Goal: Task Accomplishment & Management: Complete application form

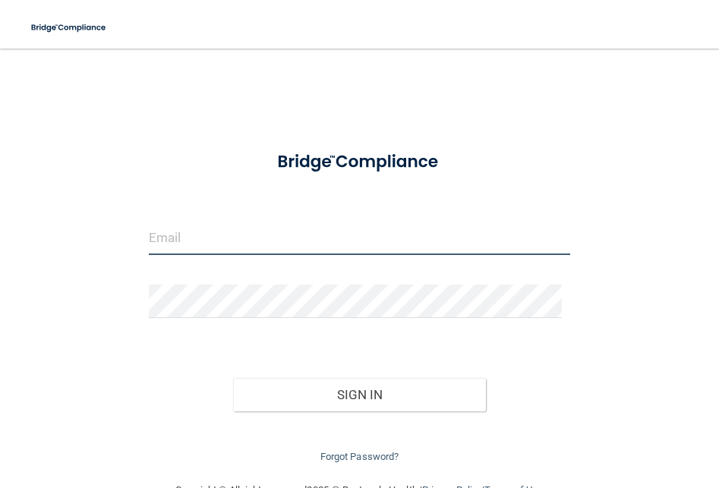
click at [213, 243] on input "email" at bounding box center [359, 238] width 421 height 34
type input "[EMAIL_ADDRESS][DOMAIN_NAME]"
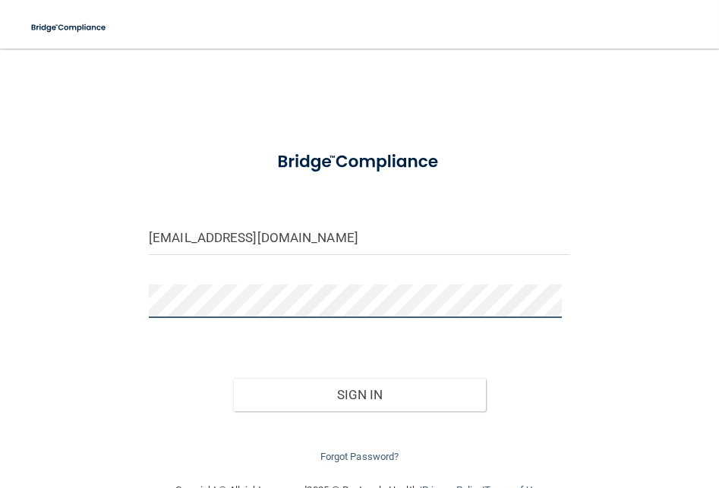
click at [233, 378] on button "Sign In" at bounding box center [359, 394] width 253 height 33
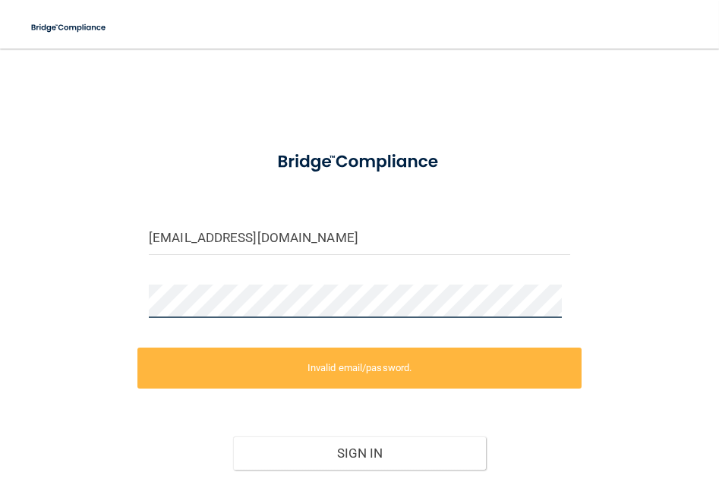
click at [84, 304] on div "[EMAIL_ADDRESS][DOMAIN_NAME] Invalid email/password. You don't have permission …" at bounding box center [359, 294] width 658 height 461
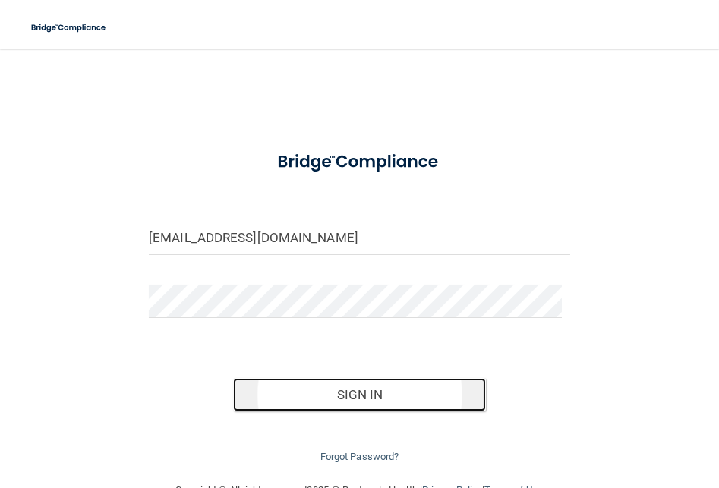
click at [311, 385] on button "Sign In" at bounding box center [359, 394] width 253 height 33
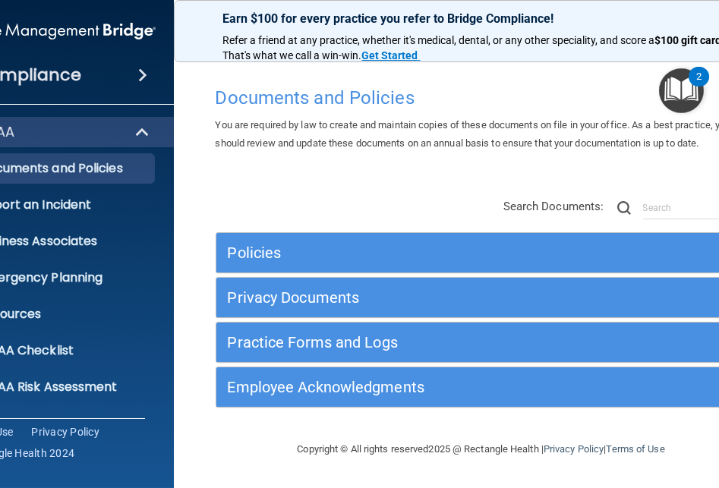
click at [329, 195] on div "Policies Select All (Unselect 0) Unselect All Print Selected (0) Acceptable Use…" at bounding box center [481, 304] width 554 height 242
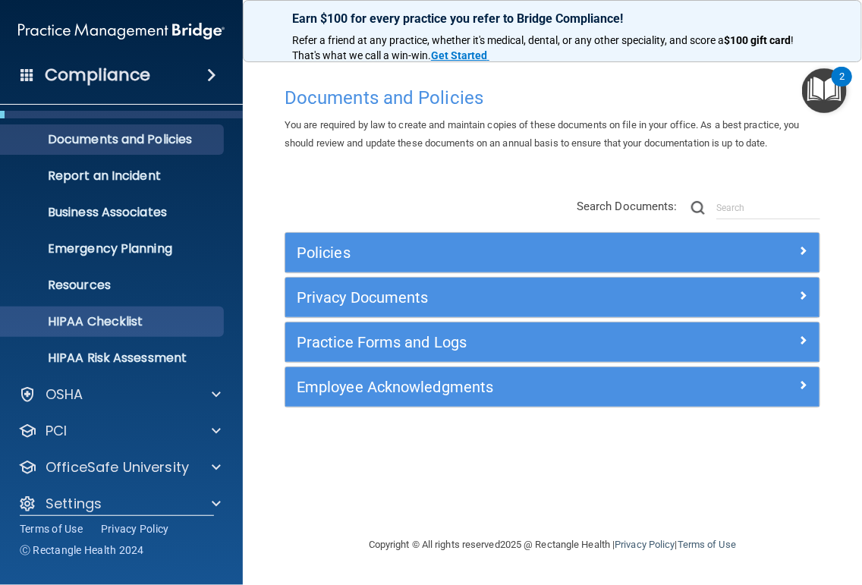
scroll to position [44, 0]
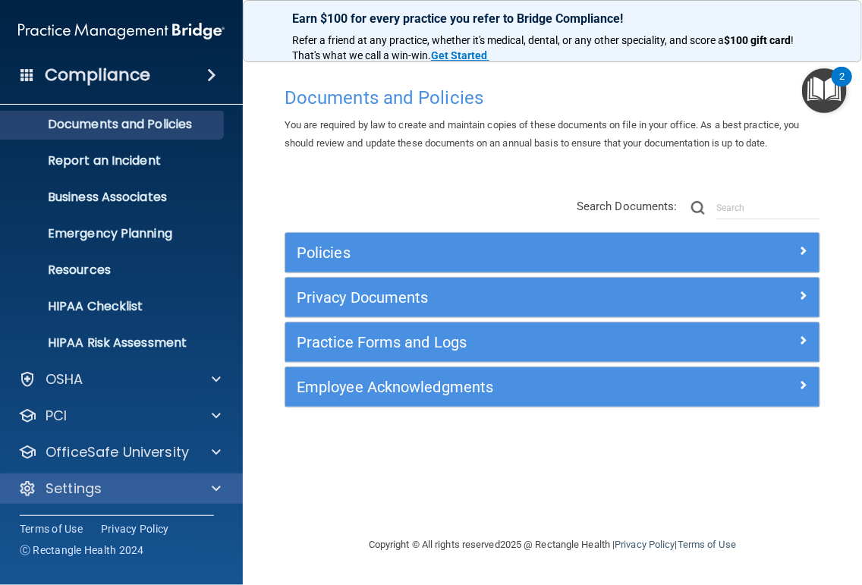
click at [165, 487] on div "Settings" at bounding box center [122, 488] width 244 height 30
click at [206, 485] on div at bounding box center [214, 489] width 38 height 18
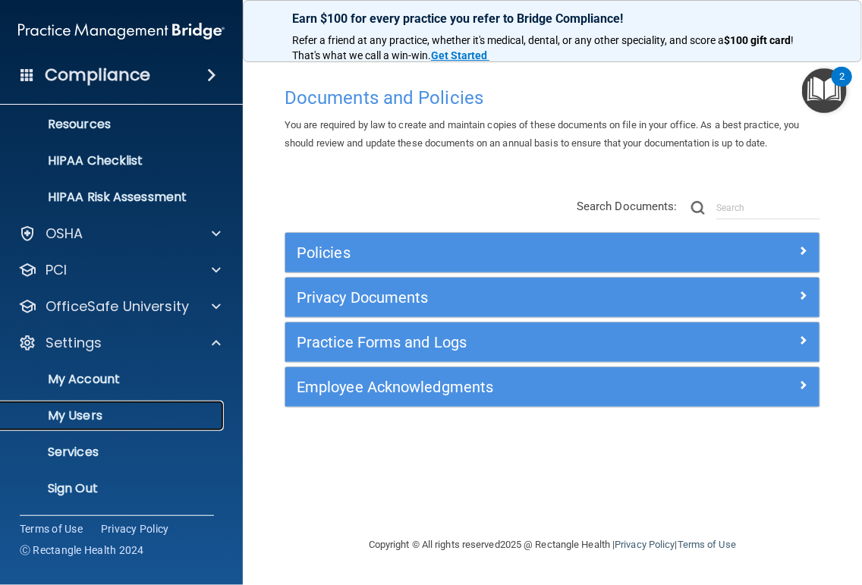
click at [109, 416] on p "My Users" at bounding box center [113, 415] width 207 height 15
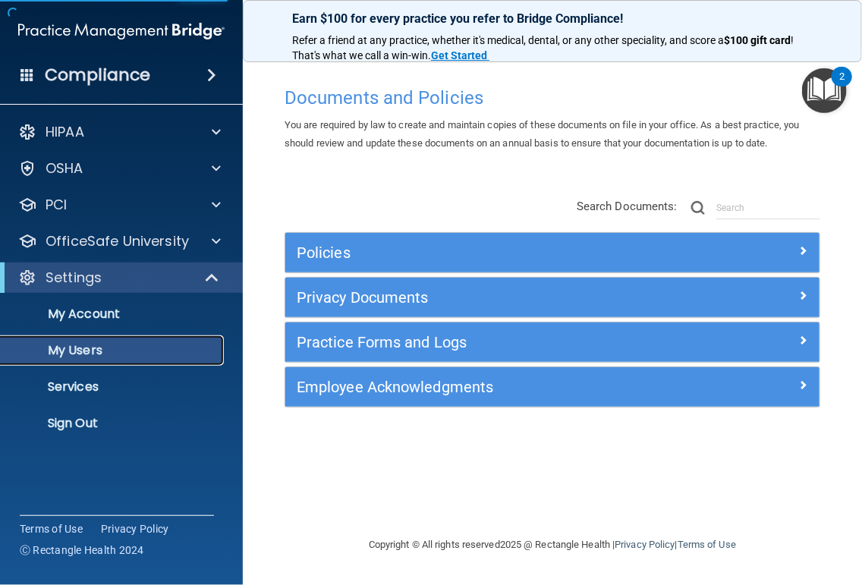
click at [78, 351] on p "My Users" at bounding box center [113, 350] width 207 height 15
select select "20"
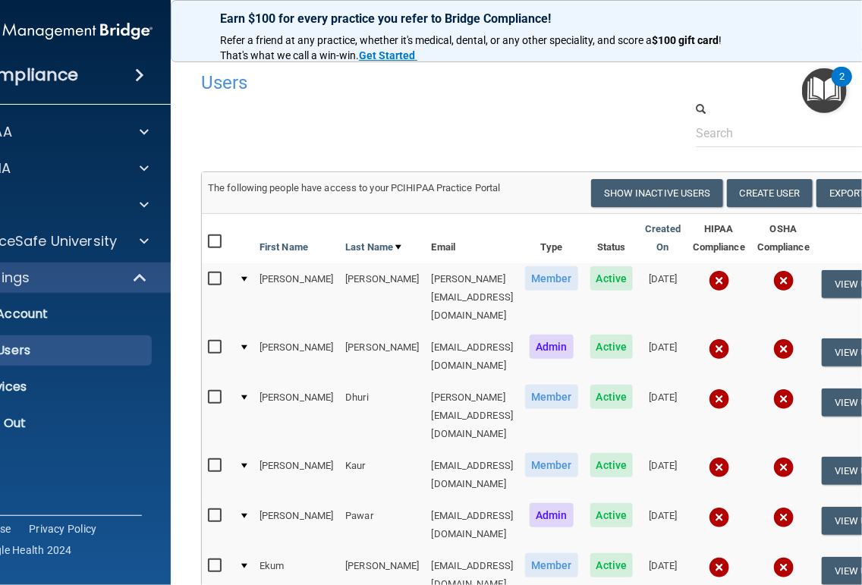
click at [485, 107] on div at bounding box center [552, 124] width 725 height 46
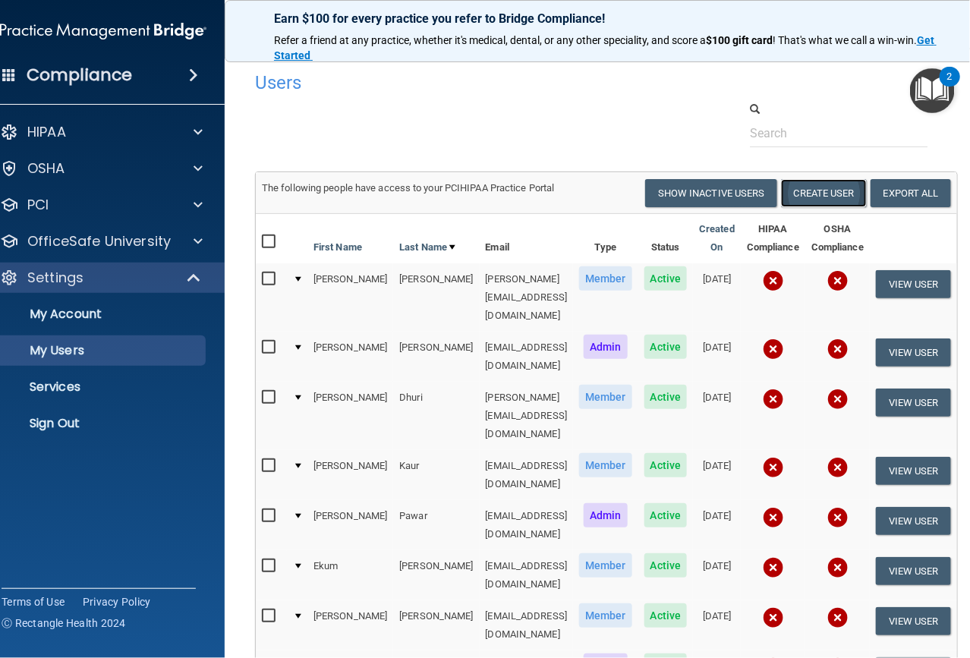
click at [718, 191] on button "Create User" at bounding box center [824, 193] width 86 height 28
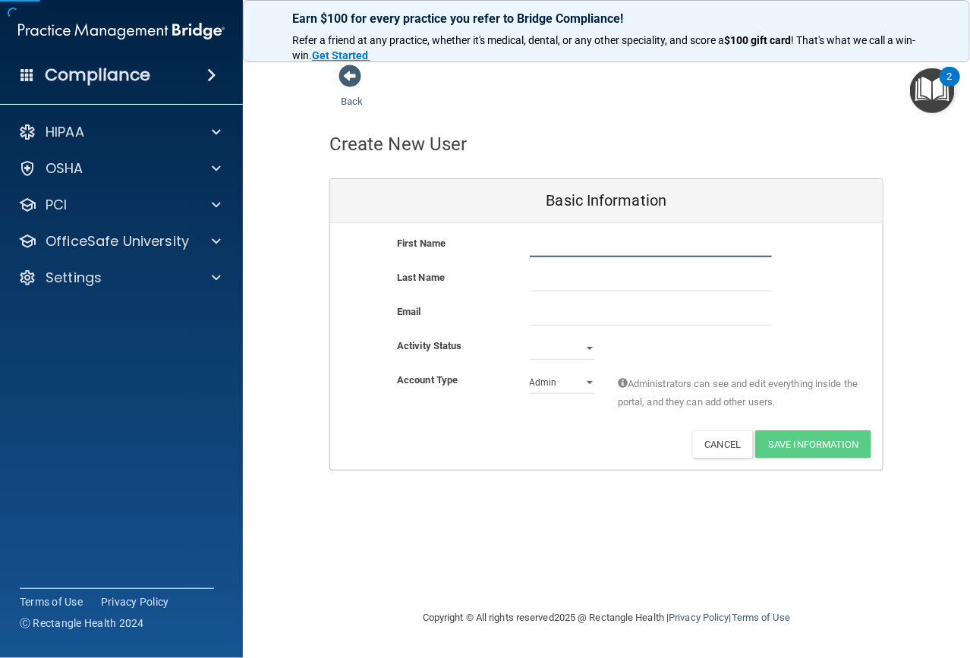
click at [552, 249] on input "text" at bounding box center [651, 245] width 242 height 23
type input "Nikaleta"
type input "Isachi"
click at [562, 312] on input "email" at bounding box center [651, 314] width 242 height 23
paste input "rlzxi1yn"
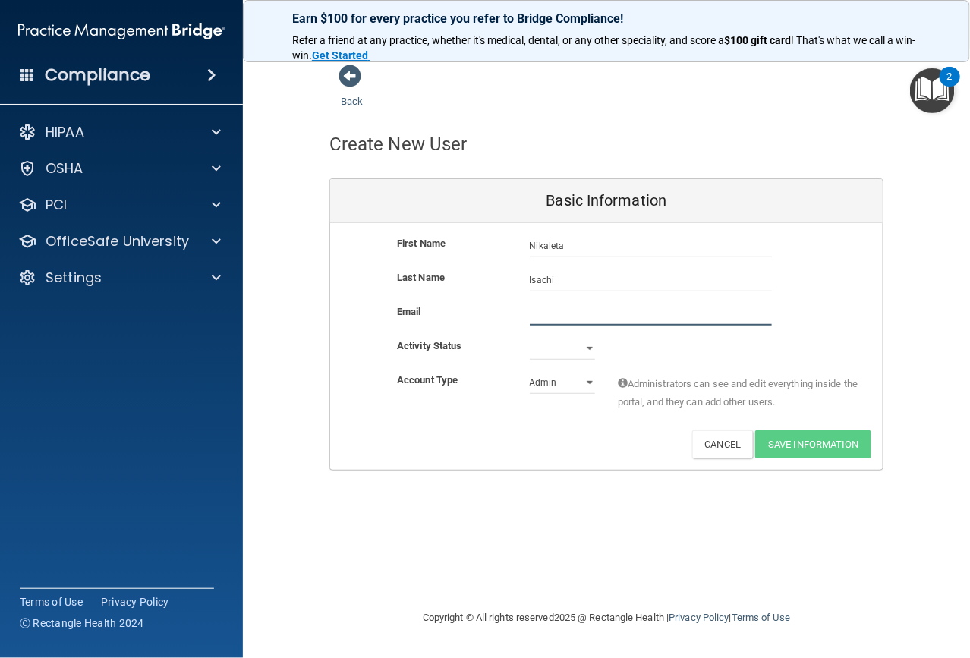
type input "rlzxi1yn"
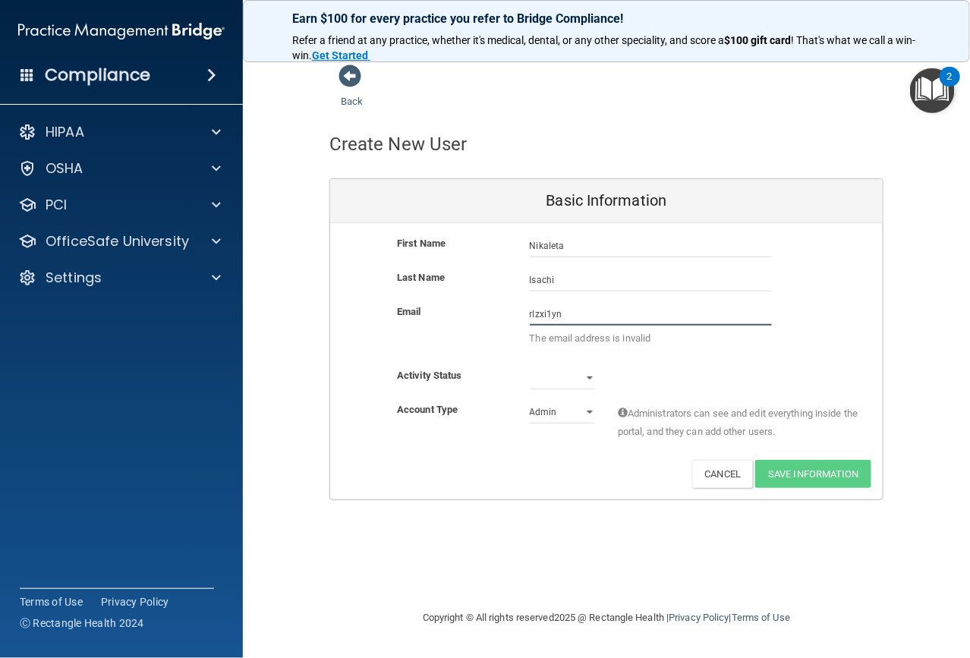
drag, startPoint x: 575, startPoint y: 304, endPoint x: 472, endPoint y: 298, distance: 103.4
click at [472, 298] on div "First Name [PERSON_NAME] Last Name Isachi Email rlzxi1yn The email address is i…" at bounding box center [606, 361] width 552 height 276
click at [543, 319] on input "email" at bounding box center [651, 314] width 242 height 23
paste input "[EMAIL_ADDRESS][DOMAIN_NAME]"
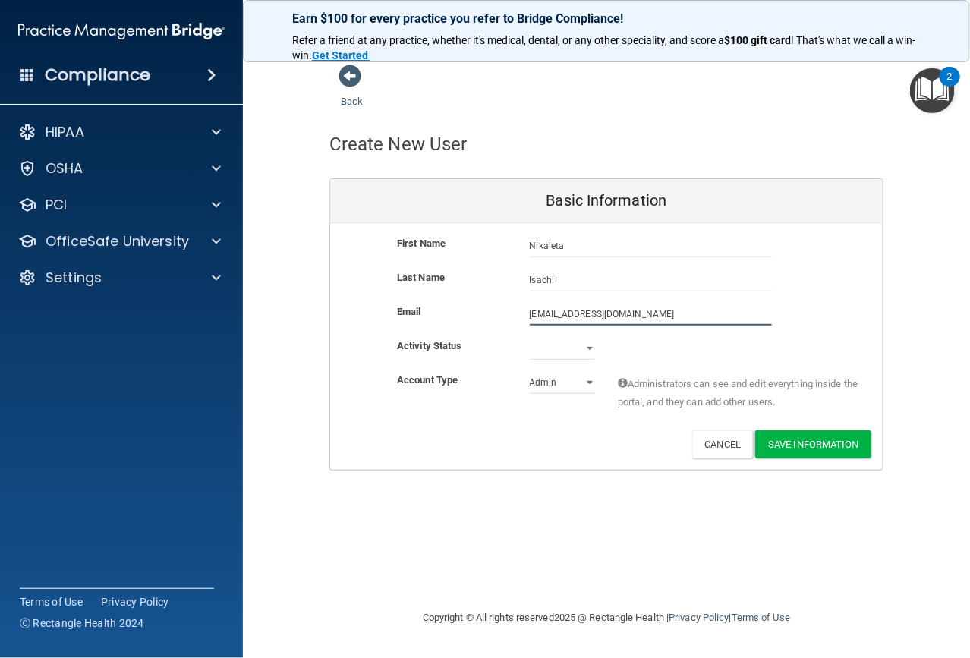
type input "[EMAIL_ADDRESS][DOMAIN_NAME]"
click at [540, 454] on div "Activate Reset Password Edit Cancel Save Information" at bounding box center [606, 444] width 552 height 28
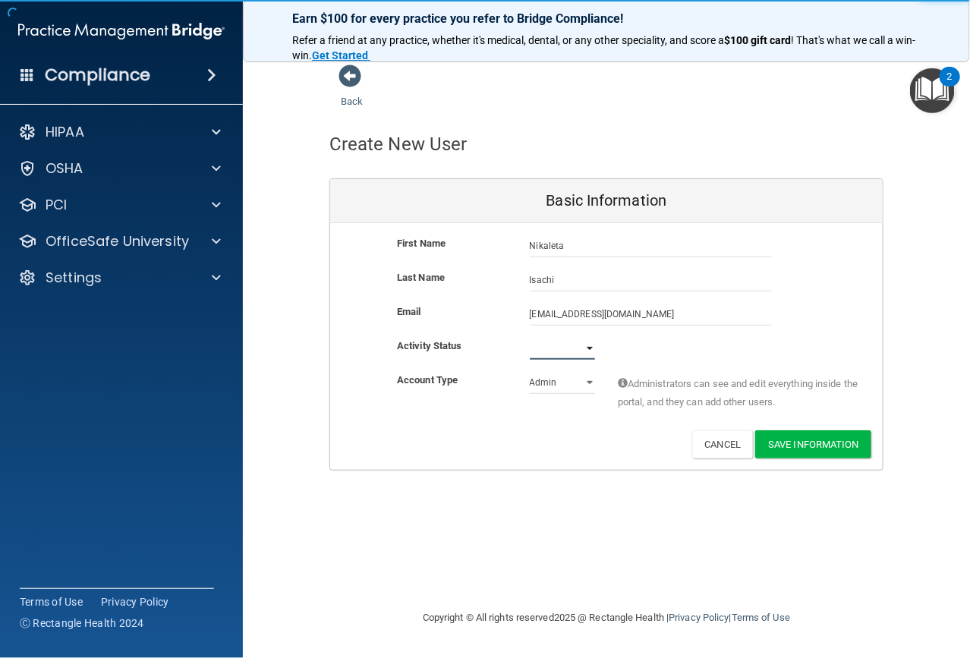
click at [561, 337] on select "Active Inactive" at bounding box center [562, 348] width 65 height 23
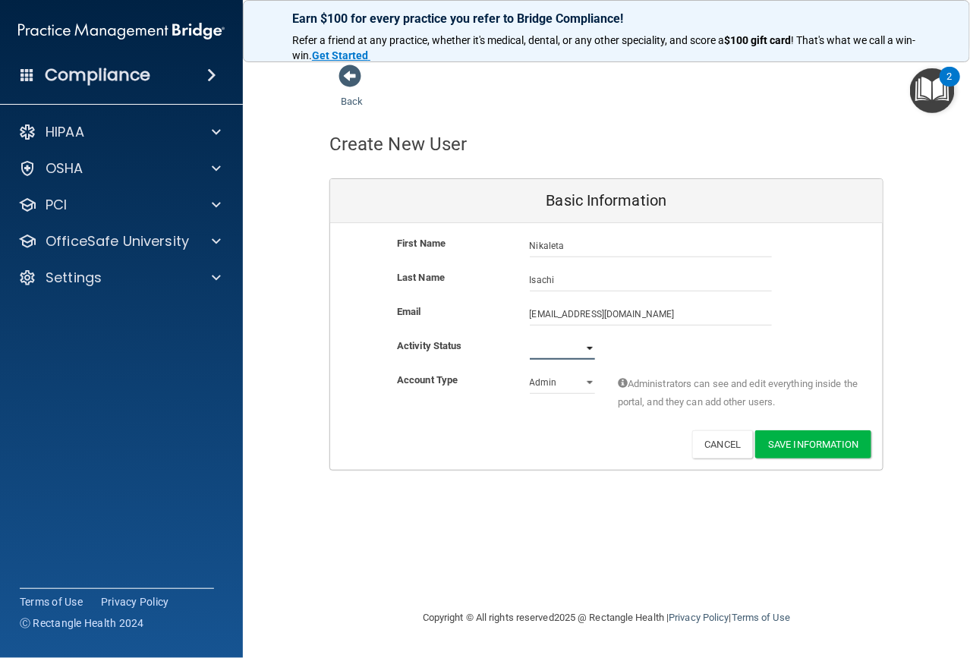
select select "active"
click at [530, 337] on select "Active Inactive" at bounding box center [562, 348] width 65 height 23
click at [564, 385] on select "Admin Member" at bounding box center [562, 382] width 65 height 23
select select "practice_member"
click at [530, 371] on select "Admin Member" at bounding box center [562, 382] width 65 height 23
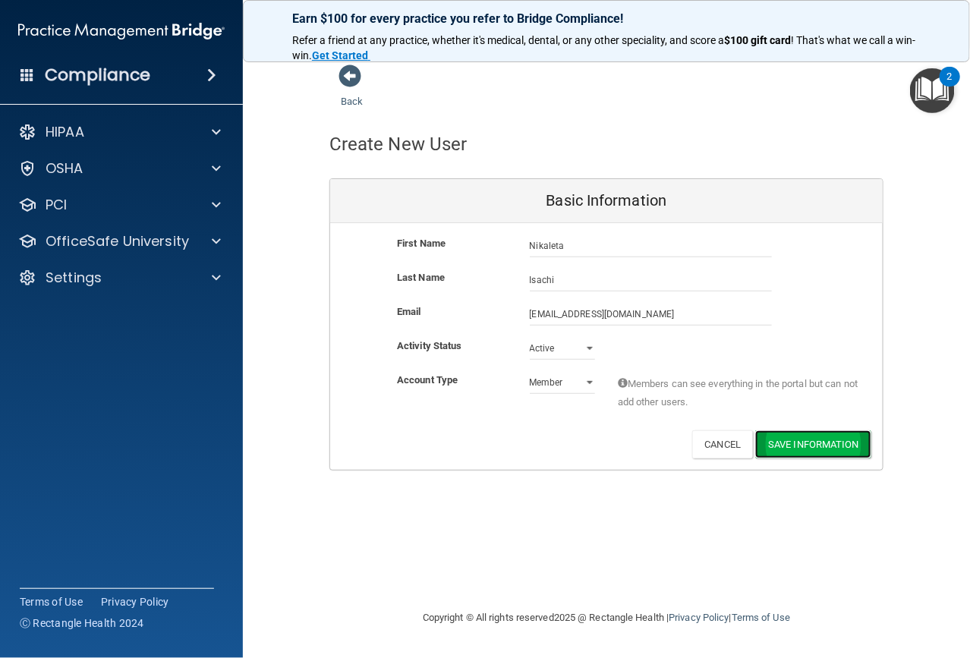
click at [718, 444] on button "Save Information" at bounding box center [813, 444] width 116 height 28
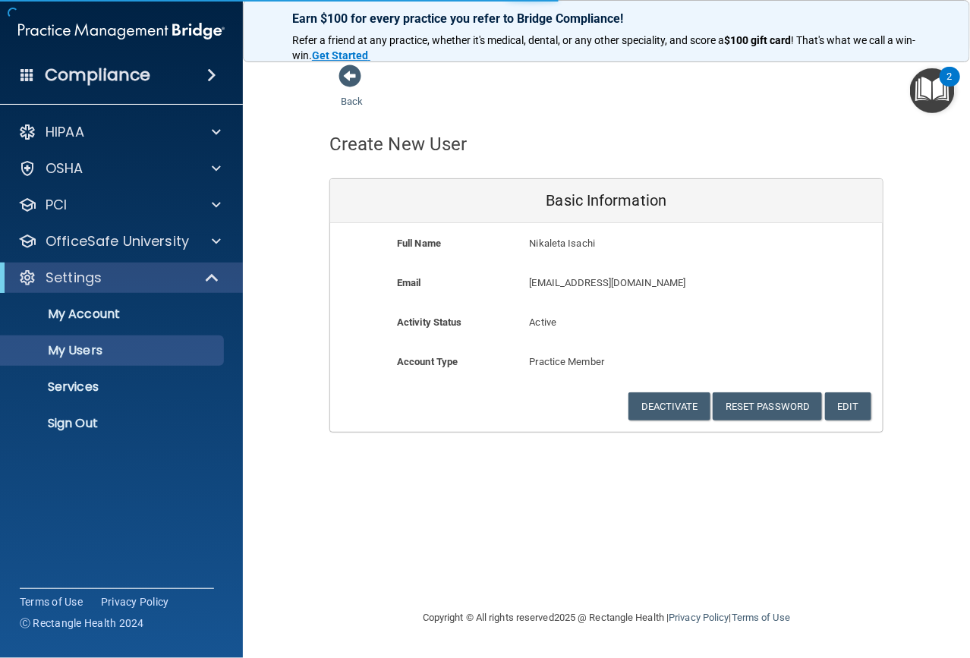
select select "20"
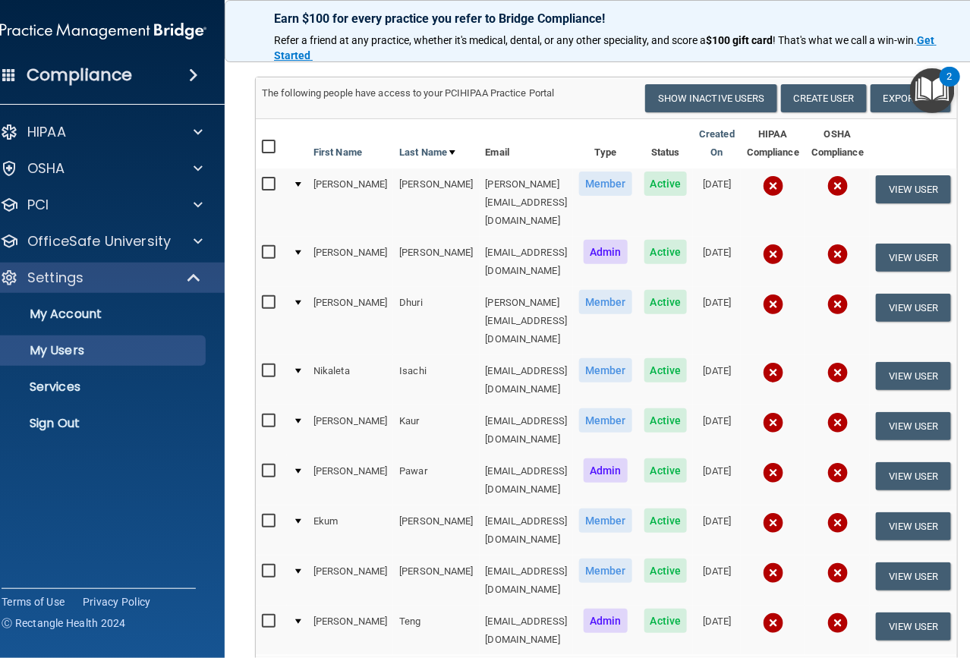
scroll to position [118, 0]
